Goal: Find specific page/section: Find specific page/section

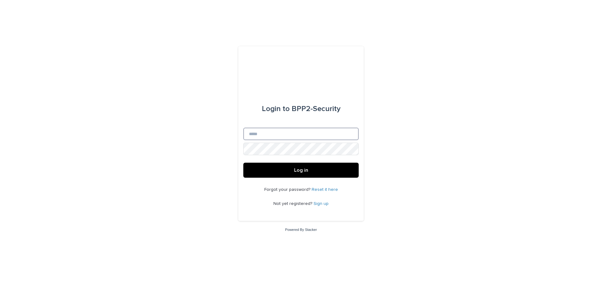
type input "**********"
click at [298, 174] on button "Log in" at bounding box center [300, 170] width 115 height 15
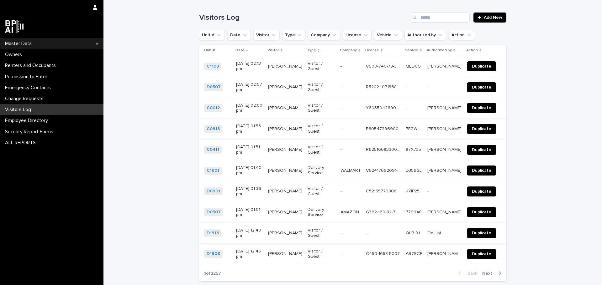
click at [20, 44] on p "Master Data" at bounding box center [20, 44] width 34 height 6
